Goal: Task Accomplishment & Management: Manage account settings

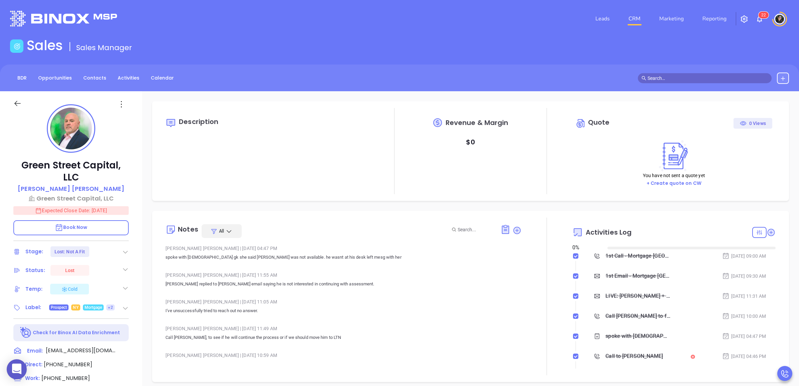
type input "[DATE]"
type input "[PERSON_NAME]"
click at [686, 70] on div "BDR Opportunities Contacts Activities Calendar" at bounding box center [399, 78] width 799 height 27
click at [686, 75] on input "text" at bounding box center [708, 78] width 120 height 7
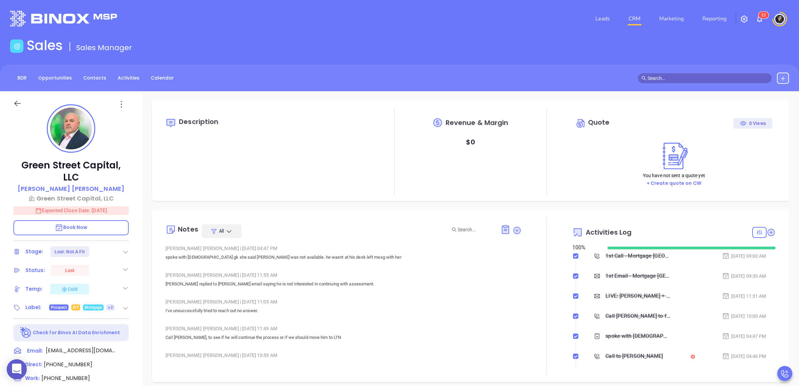
paste input "[EMAIL_ADDRESS][DOMAIN_NAME]"
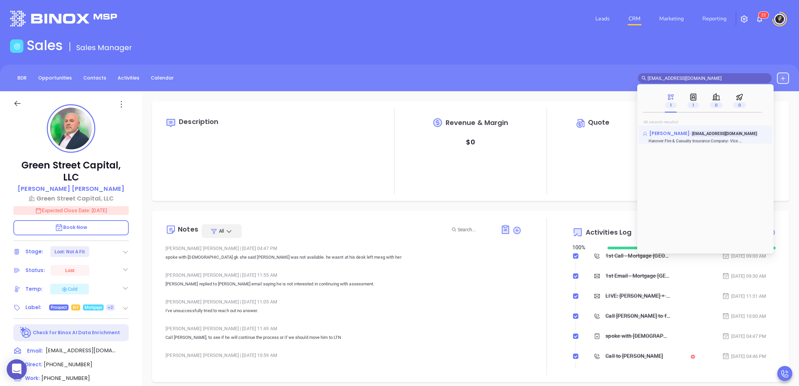
type input "[EMAIL_ADDRESS][DOMAIN_NAME]"
click at [675, 131] on span "[PERSON_NAME]" at bounding box center [669, 133] width 40 height 7
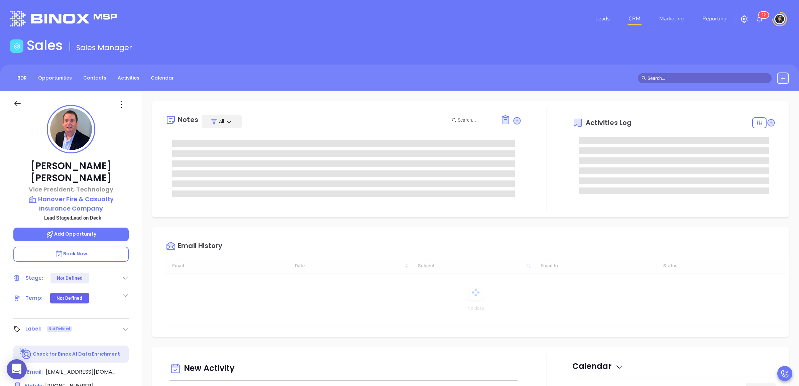
type input "[DATE]"
type input "[PERSON_NAME]"
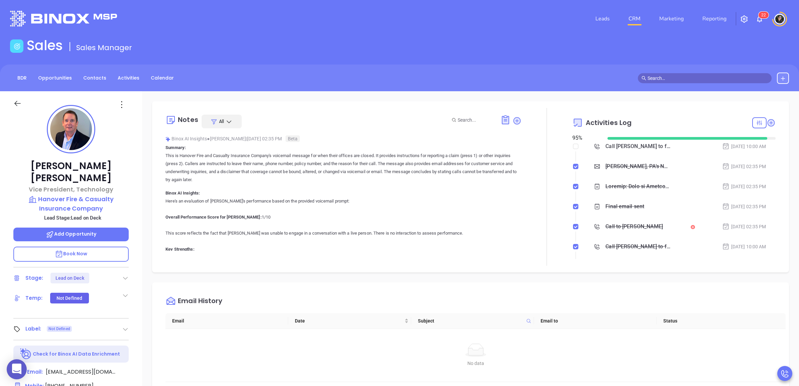
click at [632, 16] on link "CRM" at bounding box center [634, 18] width 17 height 13
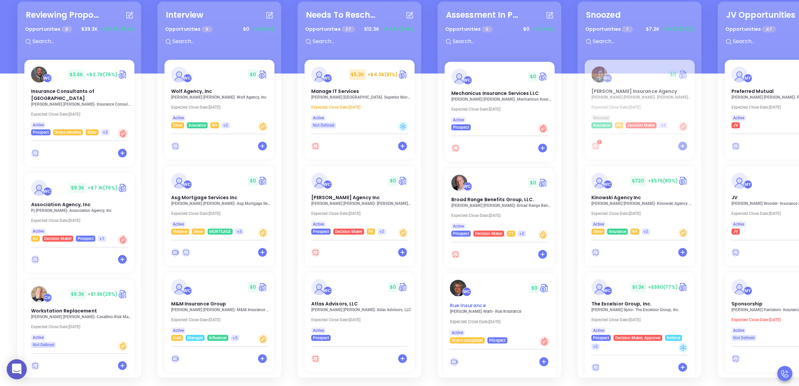
scroll to position [97, 0]
click at [471, 302] on span "Rue Insurance" at bounding box center [468, 305] width 36 height 7
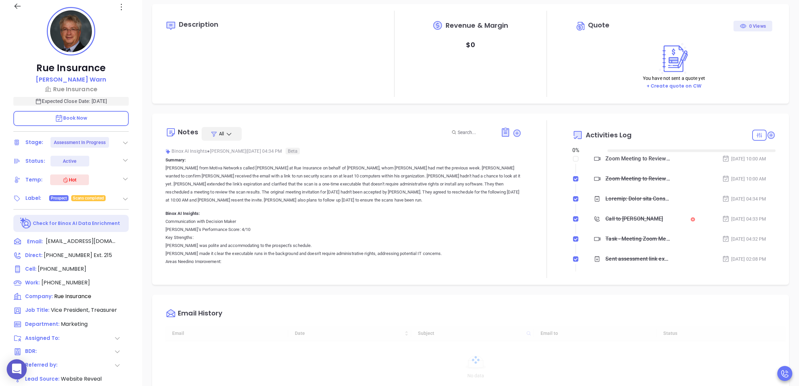
type input "[DATE]"
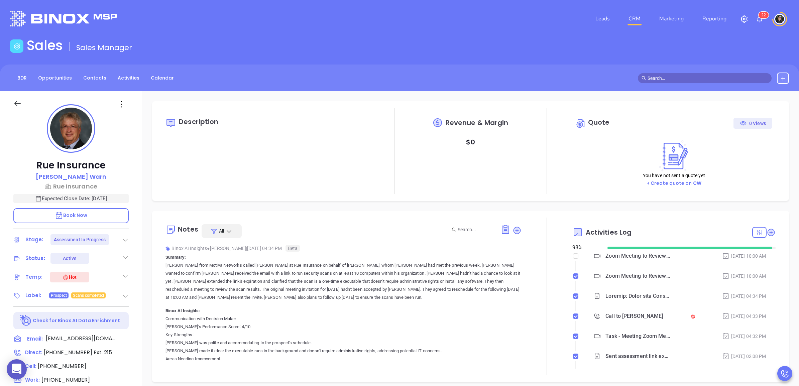
scroll to position [194, 0]
type input "[PERSON_NAME]"
click at [645, 12] on li "CRM" at bounding box center [634, 18] width 31 height 13
click at [638, 15] on link "CRM" at bounding box center [634, 18] width 17 height 13
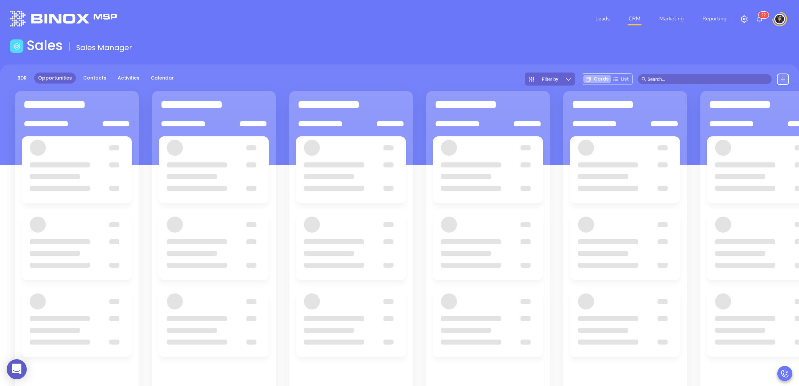
click at [440, 54] on div "Sales Sales Manager" at bounding box center [399, 46] width 787 height 19
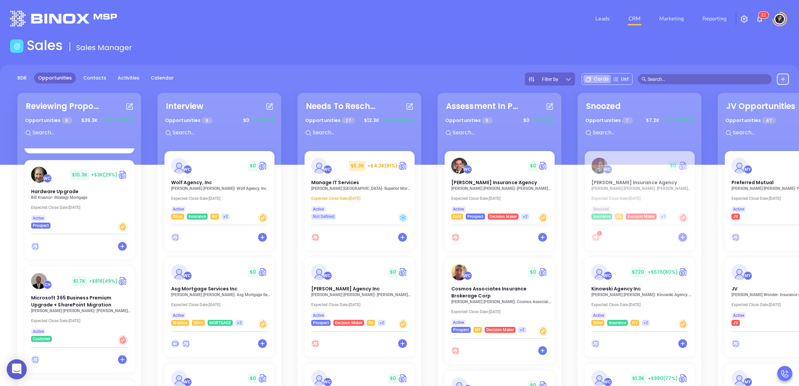
scroll to position [97, 0]
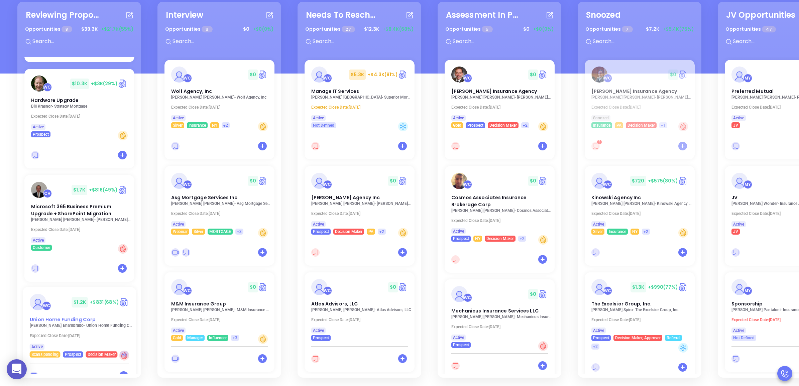
click at [52, 294] on div "WC $ 1.2K +$831 (68%) Union Home Funding Corp" at bounding box center [79, 308] width 108 height 29
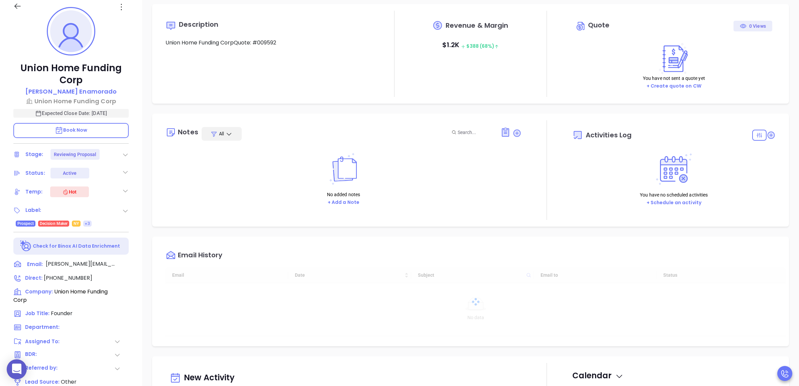
type input "[DATE]"
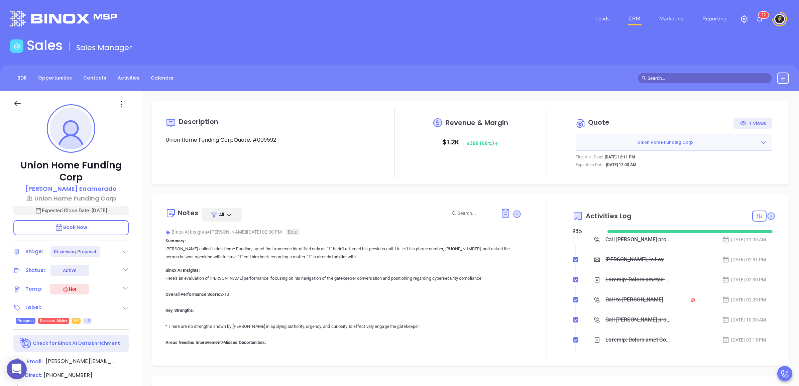
type input "[PERSON_NAME]"
click at [526, 45] on div "Sales Sales Manager" at bounding box center [399, 46] width 787 height 19
drag, startPoint x: 339, startPoint y: 24, endPoint x: 338, endPoint y: 30, distance: 5.8
click at [339, 25] on div "Leads CRM Marketing Reporting 2 2" at bounding box center [530, 19] width 525 height 24
click at [399, 64] on main "Sales Sales Manager BDR Opportunities Contacts Activities Calendar Call Now Cal…" at bounding box center [399, 305] width 799 height 537
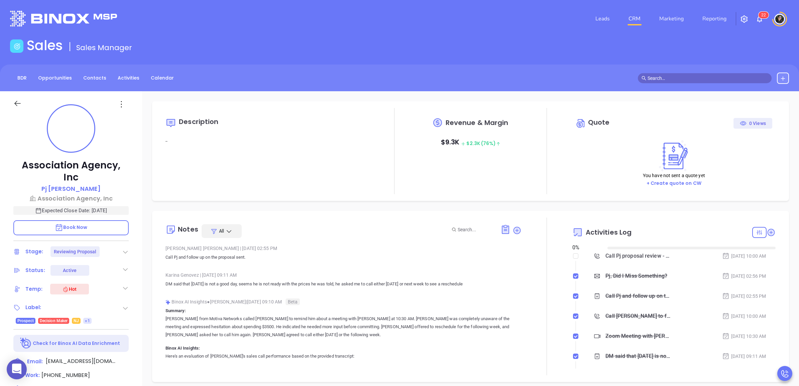
type input "[DATE]"
